Goal: Task Accomplishment & Management: Complete application form

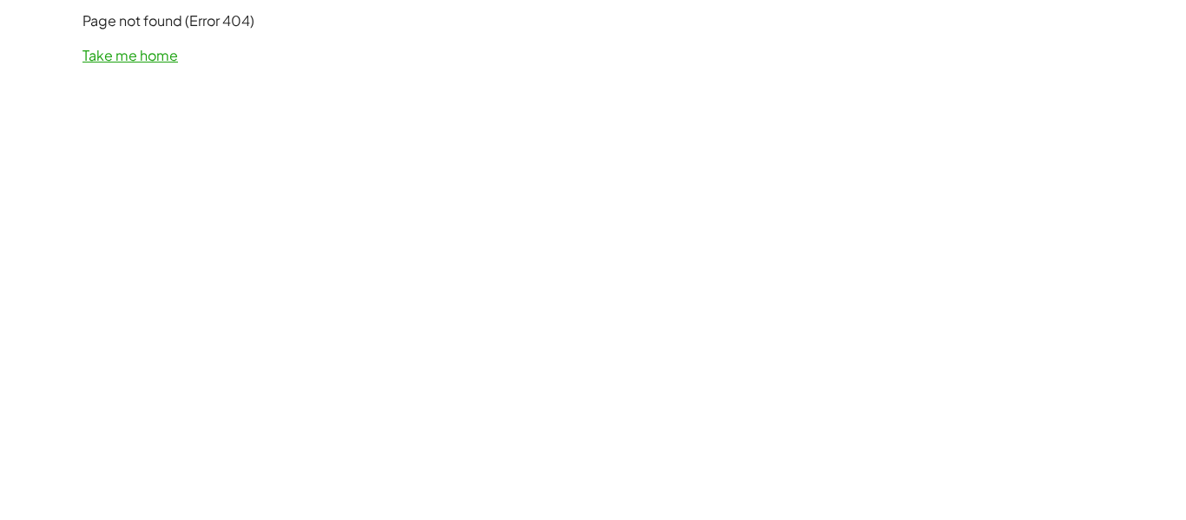
click at [133, 51] on link "Take me home" at bounding box center [129, 55] width 95 height 18
click at [116, 59] on link "Take me home" at bounding box center [129, 55] width 95 height 18
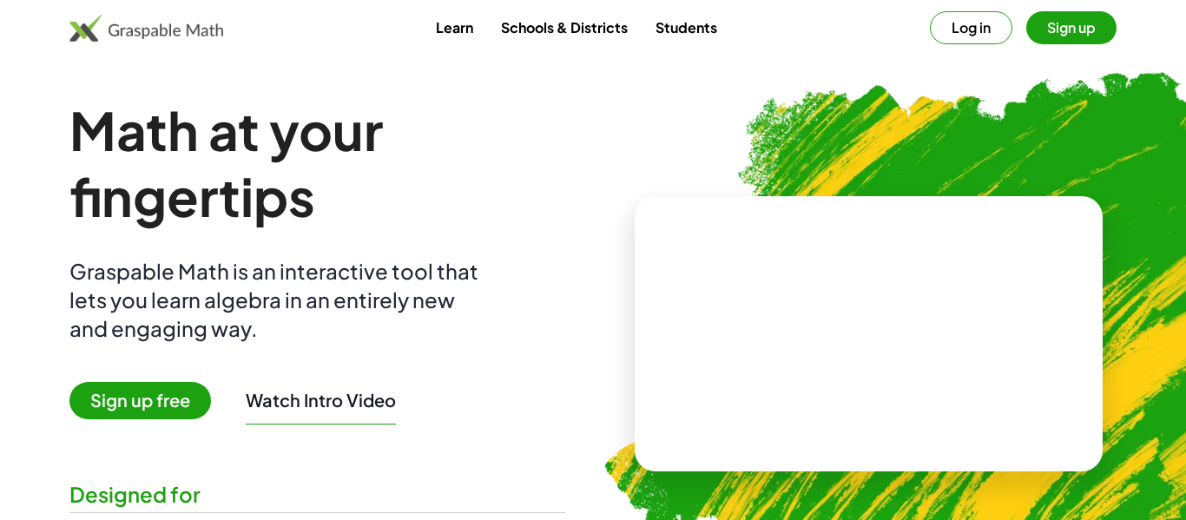
drag, startPoint x: 920, startPoint y: 347, endPoint x: 856, endPoint y: 283, distance: 90.8
click at [856, 283] on video at bounding box center [869, 334] width 260 height 130
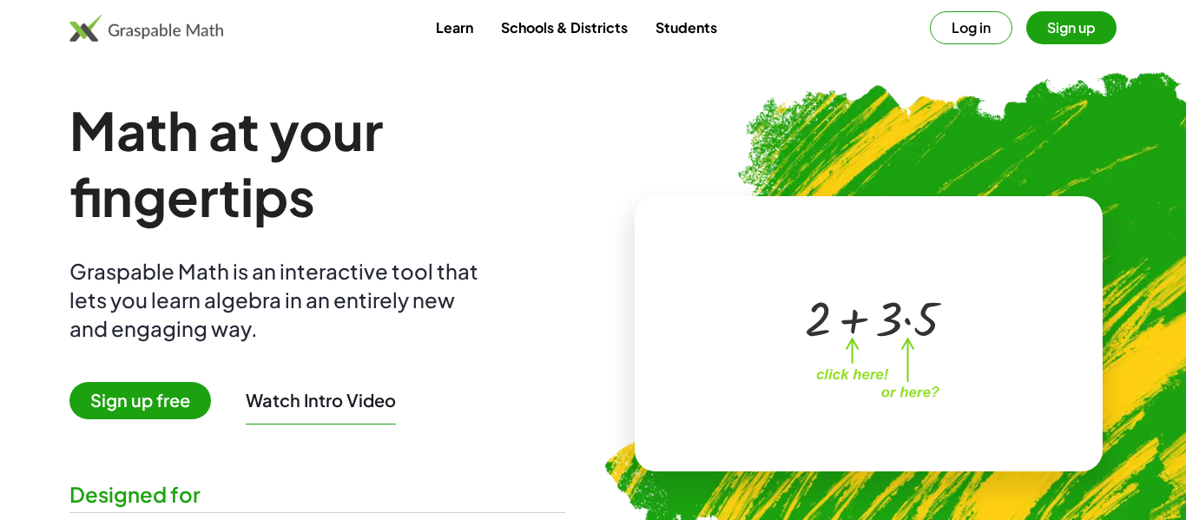
click at [812, 261] on div at bounding box center [865, 316] width 297 height 139
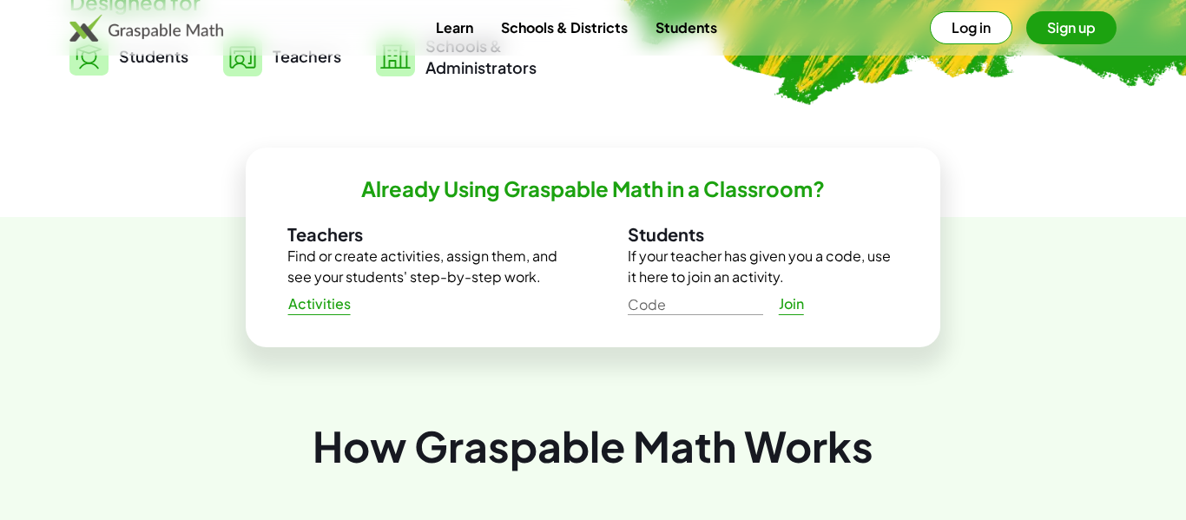
scroll to position [493, 0]
click at [684, 312] on input "Code" at bounding box center [695, 300] width 135 height 28
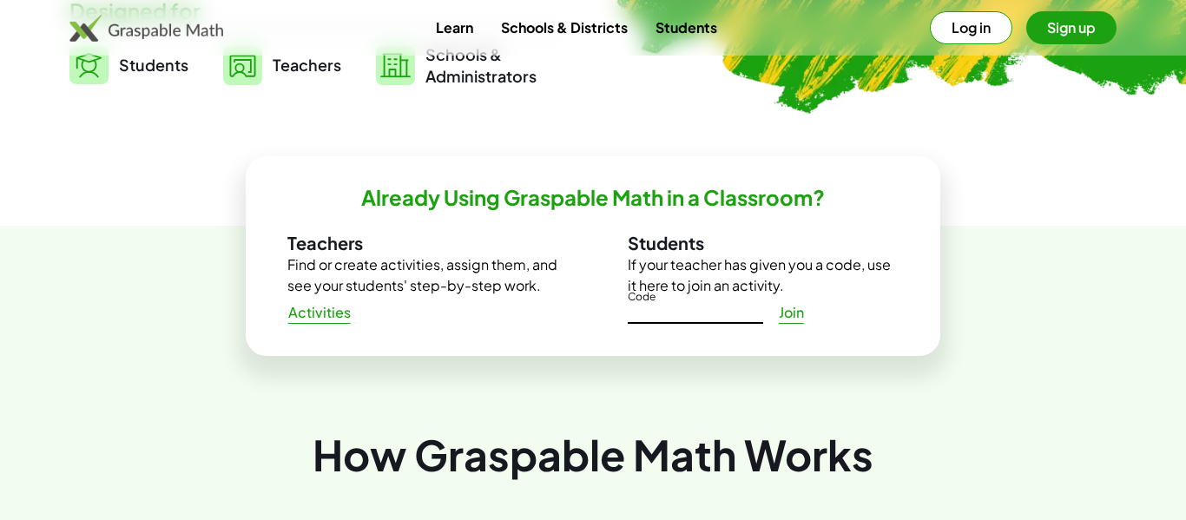
scroll to position [484, 0]
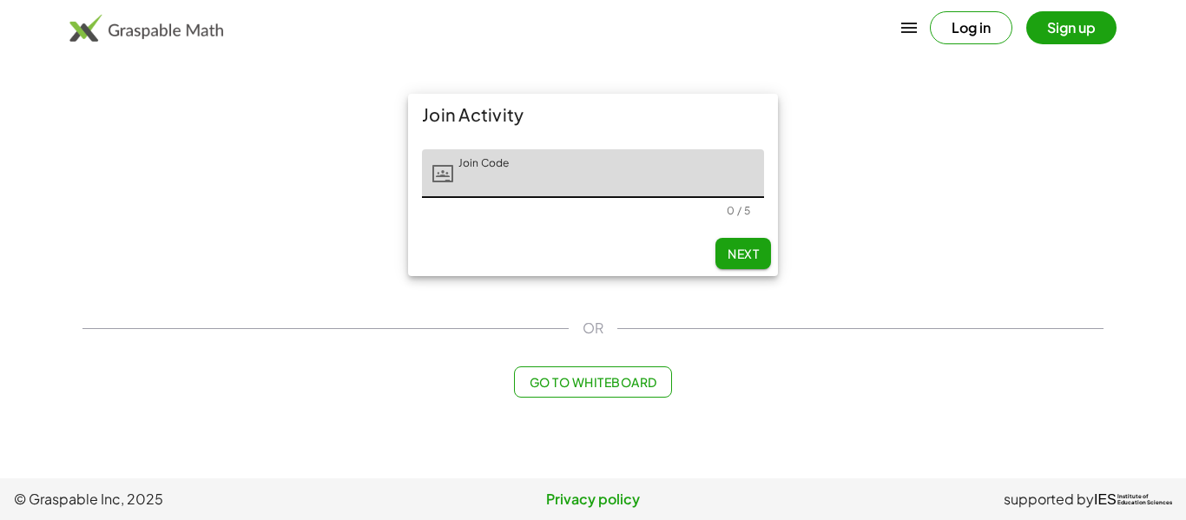
click at [534, 170] on input "Join Code" at bounding box center [608, 173] width 311 height 49
click at [553, 165] on input "Join Code" at bounding box center [608, 173] width 311 height 49
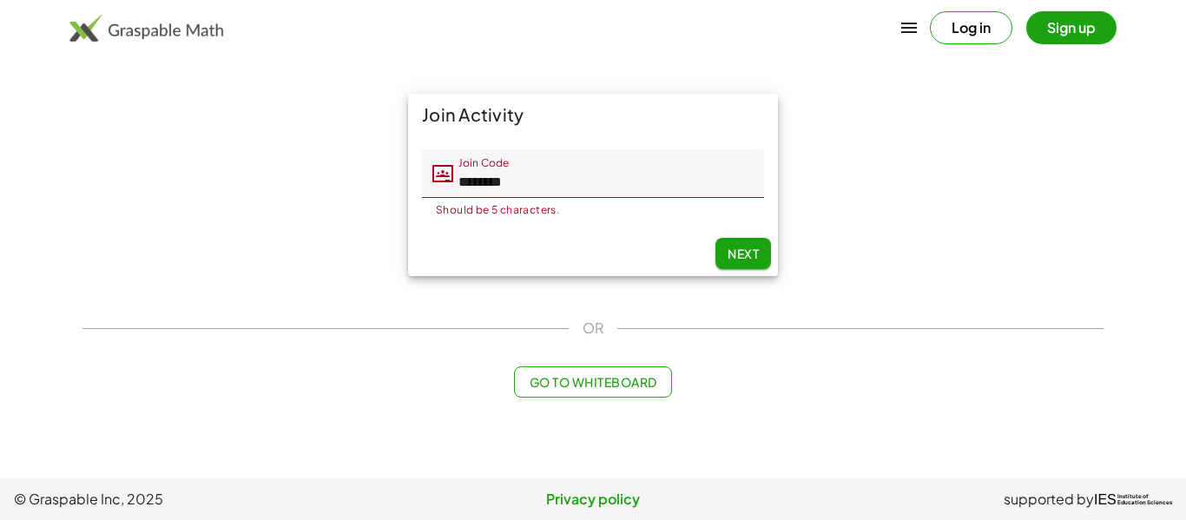
click at [760, 247] on button "Next" at bounding box center [743, 253] width 56 height 31
click at [659, 179] on input "********" at bounding box center [608, 173] width 311 height 49
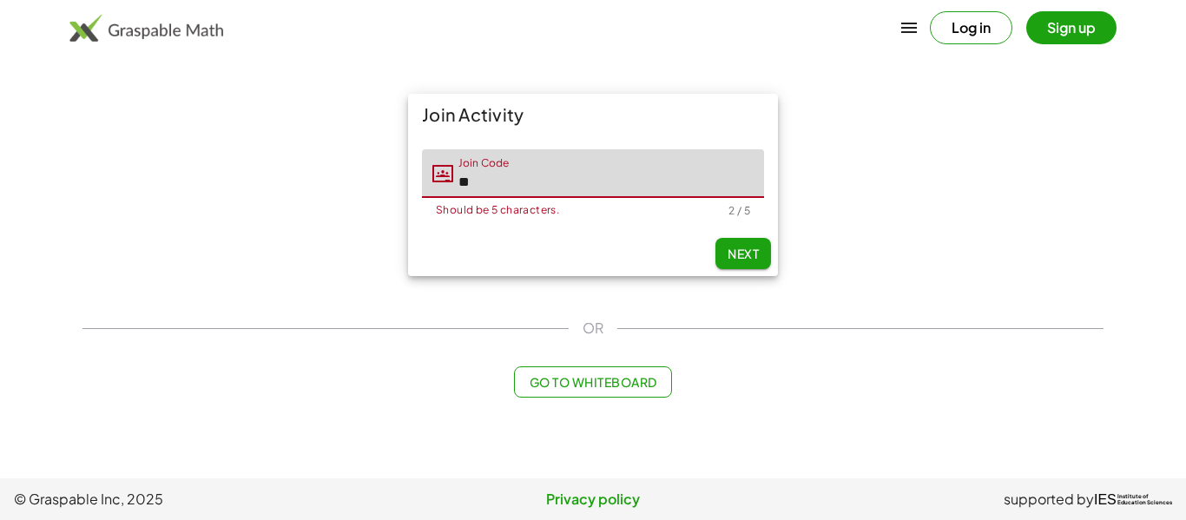
type input "*"
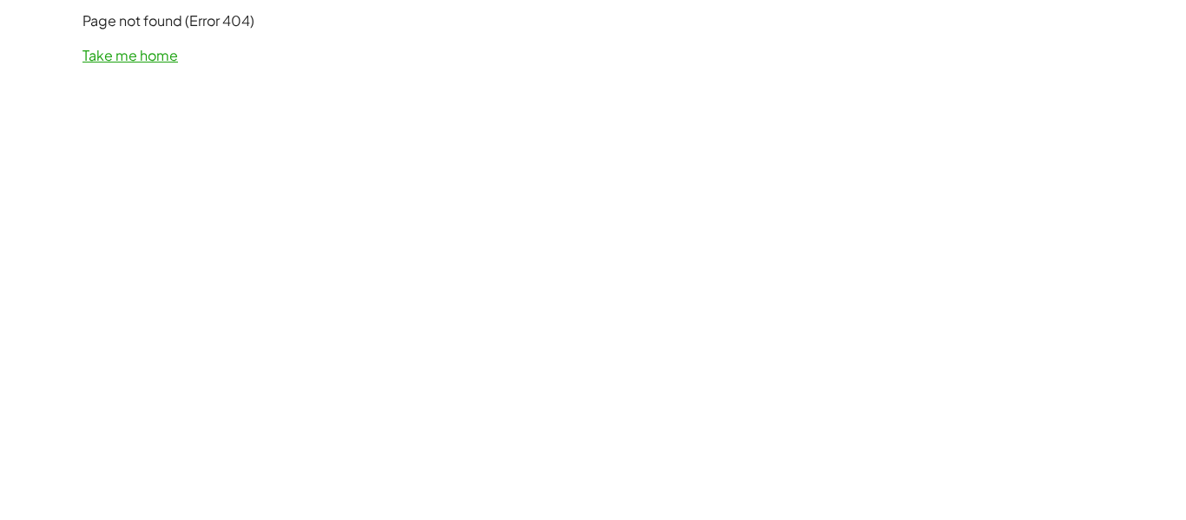
click at [137, 46] on link "Take me home" at bounding box center [129, 55] width 95 height 18
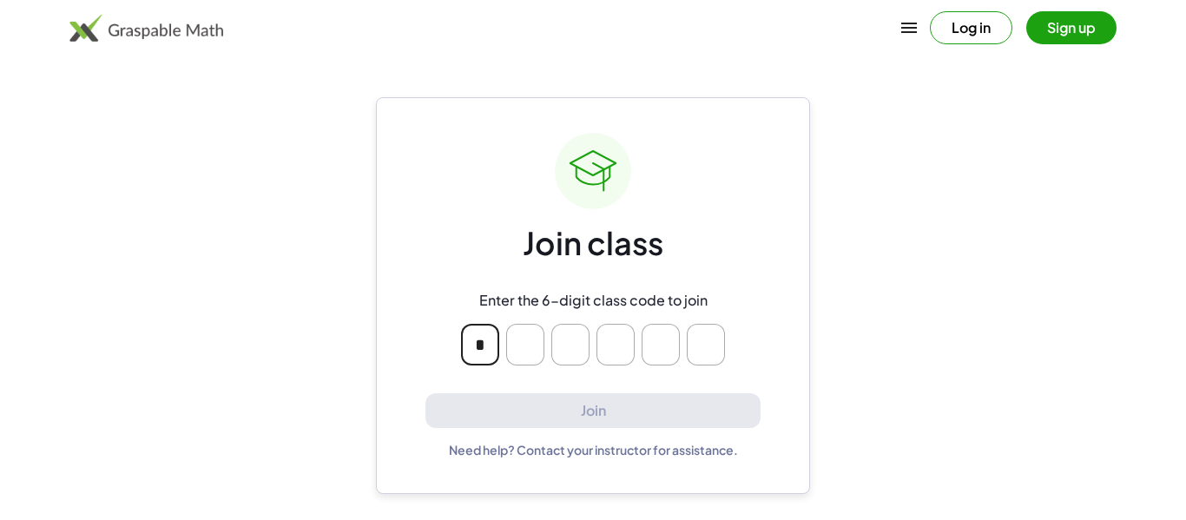
type input "*"
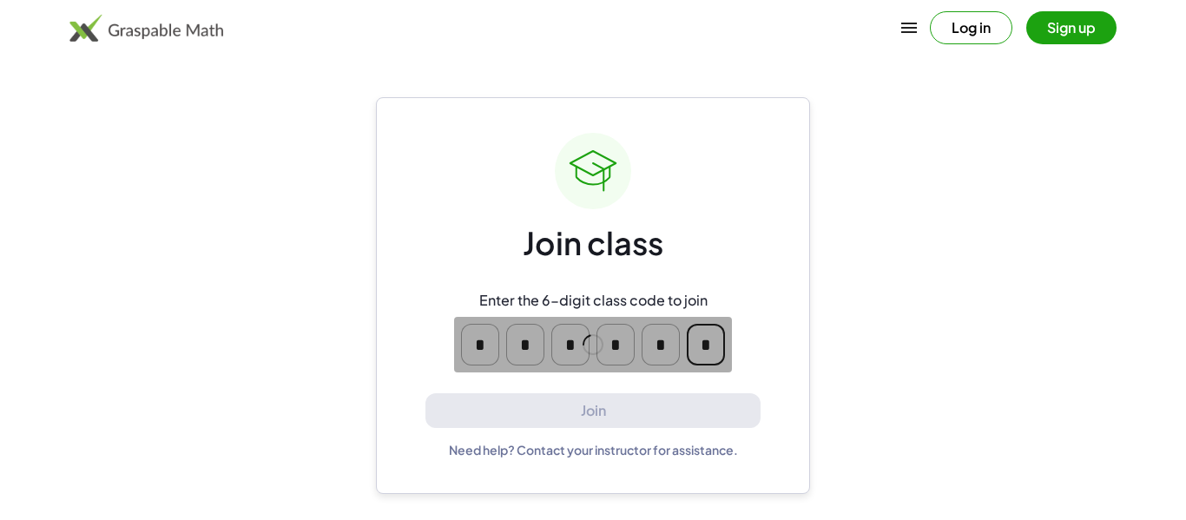
type input "*"
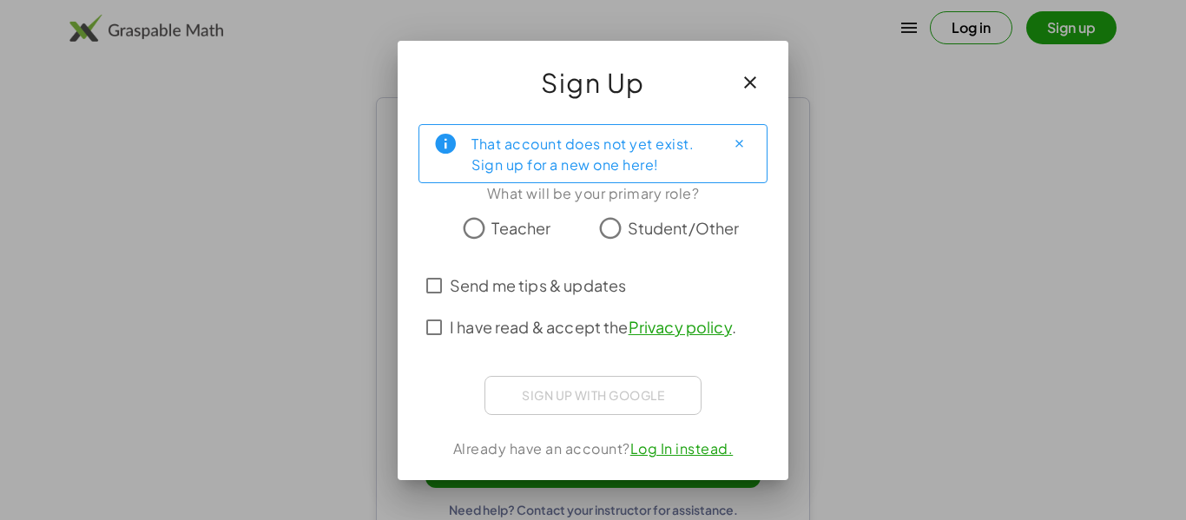
click at [758, 76] on icon "button" at bounding box center [750, 82] width 21 height 21
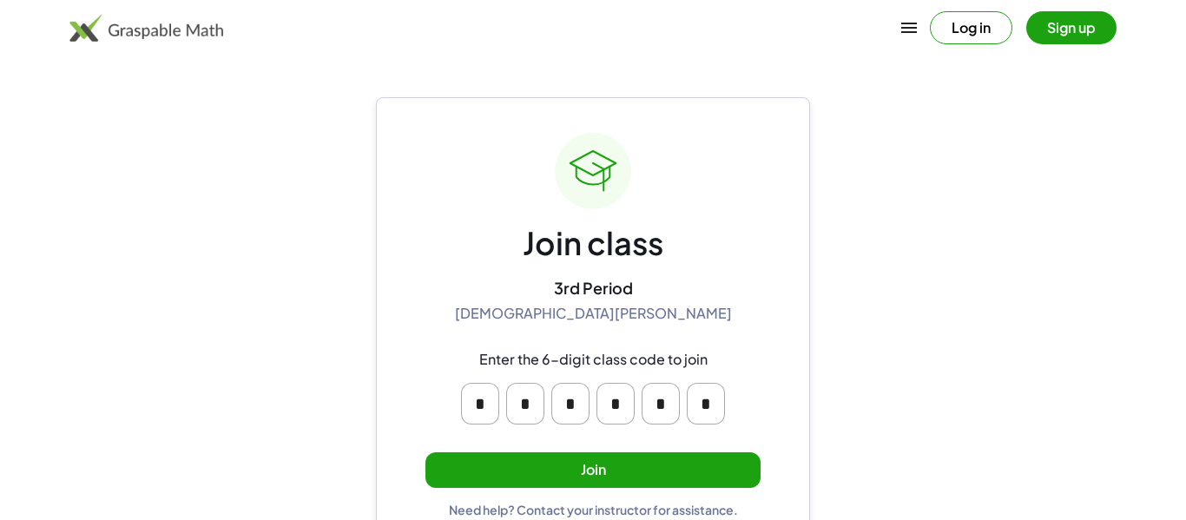
click at [631, 453] on button "Join" at bounding box center [592, 470] width 335 height 36
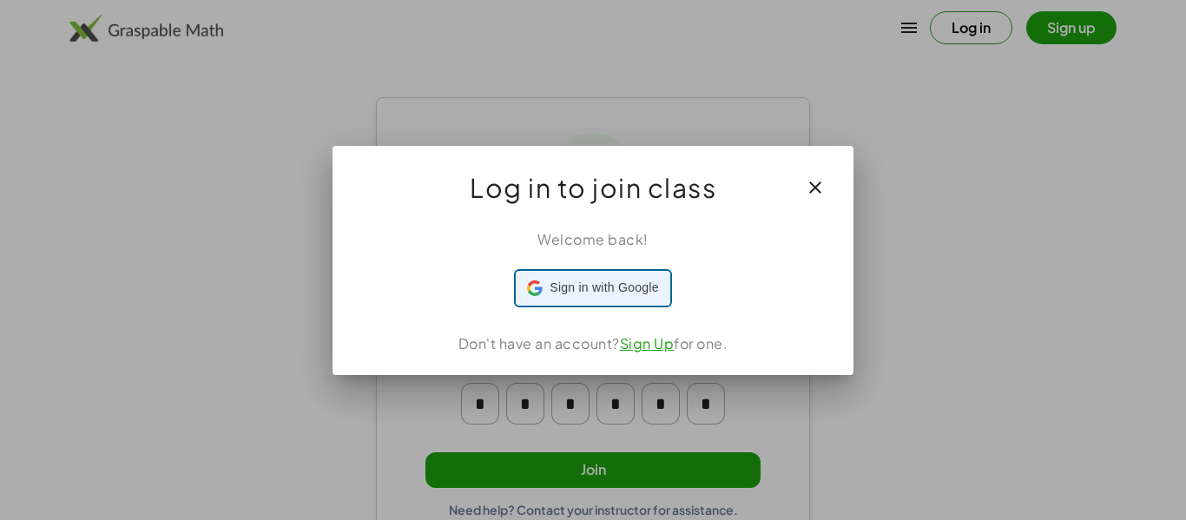
click at [601, 291] on span "Sign in with Google" at bounding box center [603, 288] width 109 height 18
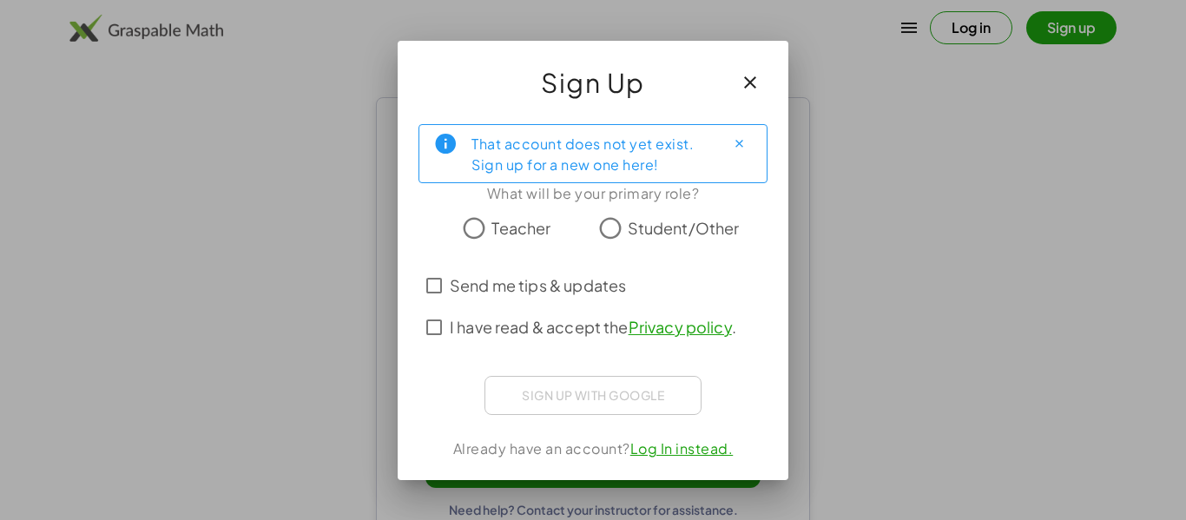
click at [671, 233] on span "Student/Other" at bounding box center [684, 227] width 112 height 23
click at [615, 286] on span "Send me tips & updates" at bounding box center [538, 284] width 176 height 23
click at [595, 293] on span "Send me tips & updates" at bounding box center [538, 284] width 176 height 23
click at [508, 341] on label "I have read & accept the Privacy policy ." at bounding box center [593, 327] width 286 height 42
